Goal: Entertainment & Leisure: Consume media (video, audio)

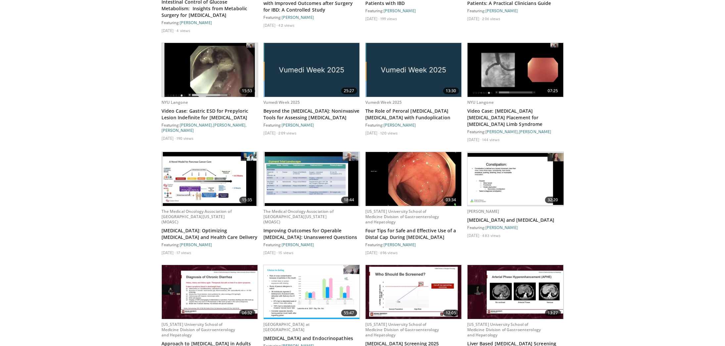
scroll to position [1636, 0]
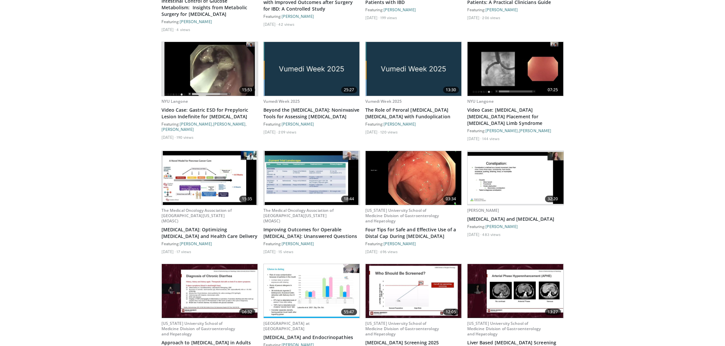
click at [502, 170] on img at bounding box center [515, 178] width 96 height 52
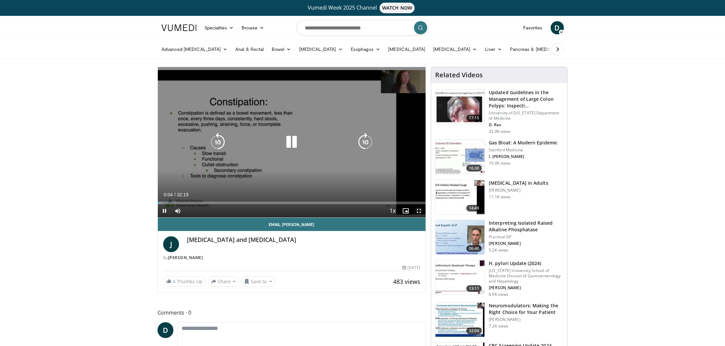
click at [418, 211] on span "Video Player" at bounding box center [418, 210] width 13 height 13
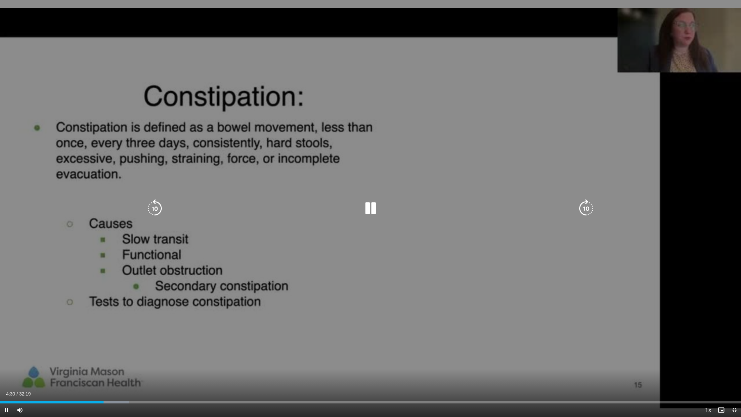
click at [402, 245] on div "10 seconds Tap to unmute" at bounding box center [370, 208] width 741 height 416
click at [405, 244] on div "10 seconds Tap to unmute" at bounding box center [370, 208] width 741 height 416
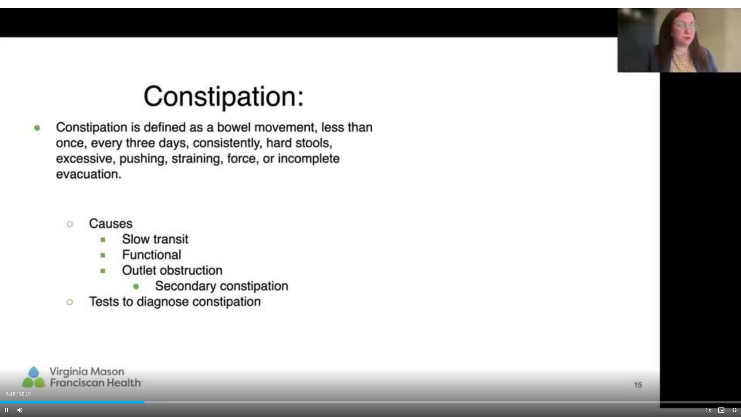
click at [230, 346] on video-js "**********" at bounding box center [370, 208] width 741 height 417
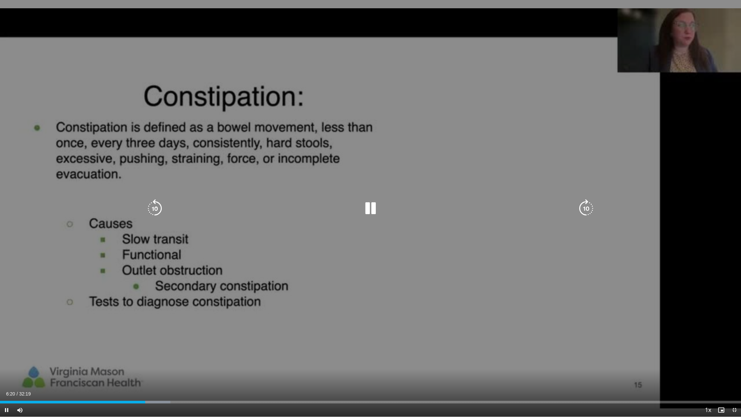
click at [251, 346] on div "10 seconds Tap to unmute" at bounding box center [370, 208] width 741 height 416
click at [369, 206] on icon "Video Player" at bounding box center [370, 208] width 19 height 19
click at [390, 306] on div "10 seconds Tap to unmute" at bounding box center [370, 208] width 741 height 416
click at [290, 308] on div "10 seconds Tap to unmute" at bounding box center [370, 208] width 741 height 416
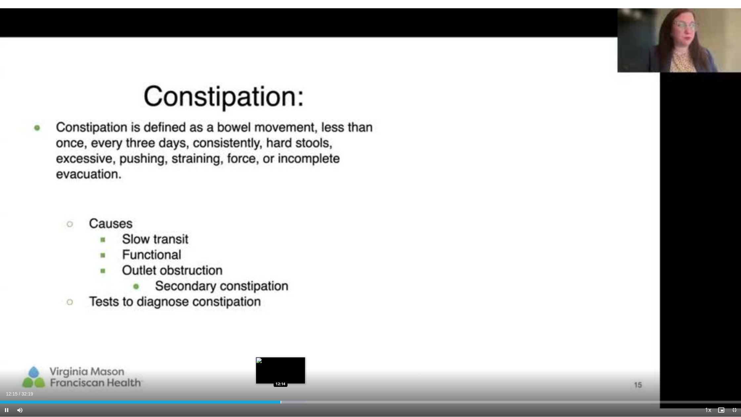
click at [281, 346] on div "Progress Bar" at bounding box center [281, 402] width 1 height 3
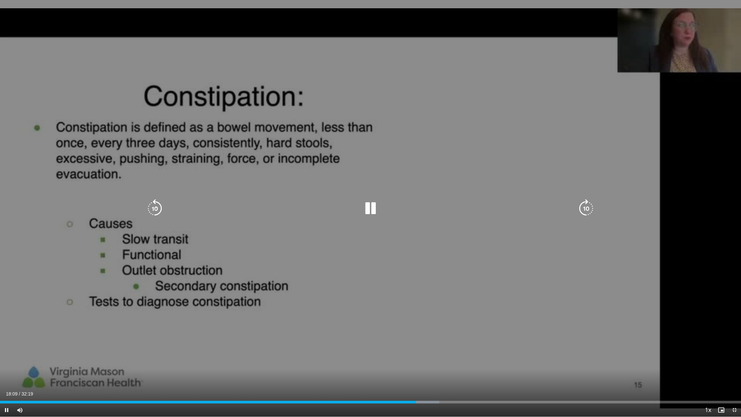
click at [408, 339] on div "10 seconds Tap to unmute" at bounding box center [370, 208] width 741 height 416
